Goal: Information Seeking & Learning: Learn about a topic

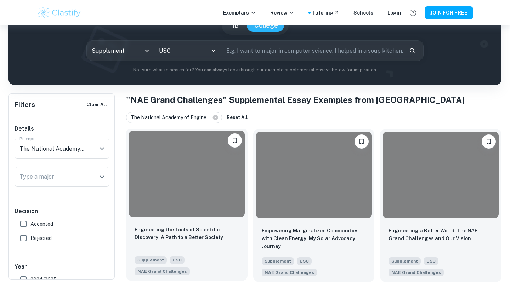
scroll to position [74, 0]
click at [206, 195] on div at bounding box center [187, 174] width 116 height 87
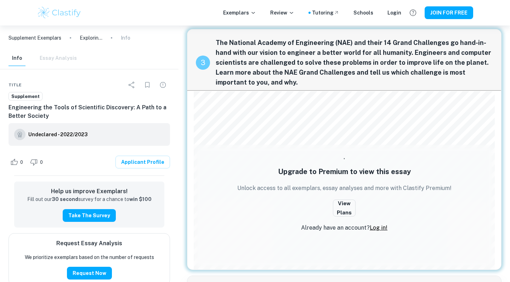
scroll to position [543, 0]
